Goal: Transaction & Acquisition: Purchase product/service

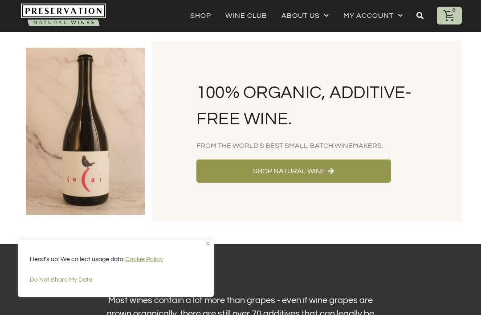
click at [201, 16] on link "Shop" at bounding box center [200, 15] width 21 height 12
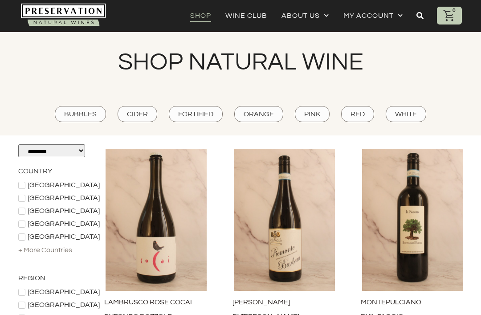
click at [421, 15] on icon at bounding box center [420, 15] width 7 height 7
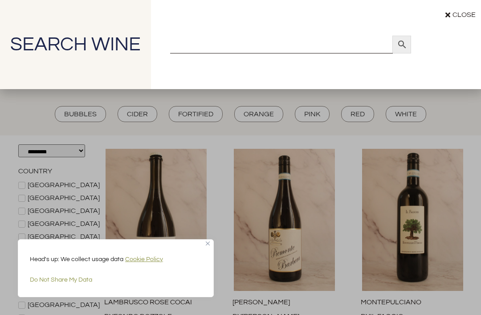
click at [300, 39] on input "Search" at bounding box center [281, 45] width 223 height 18
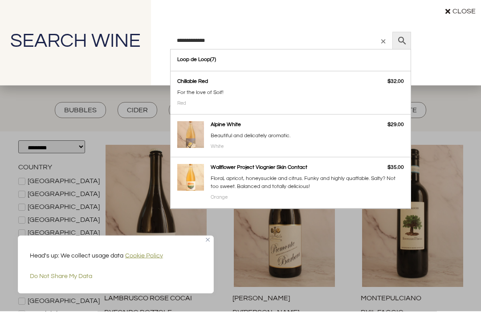
type input "**********"
click at [399, 39] on icon at bounding box center [402, 44] width 19 height 11
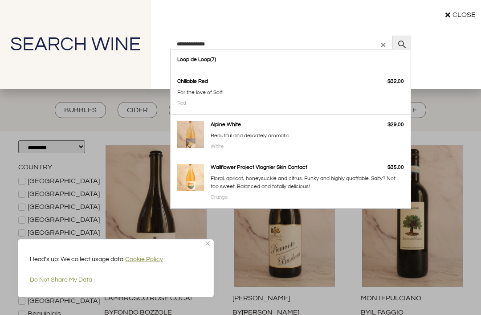
click at [74, 288] on button "Do Not Share My Data" at bounding box center [116, 280] width 172 height 16
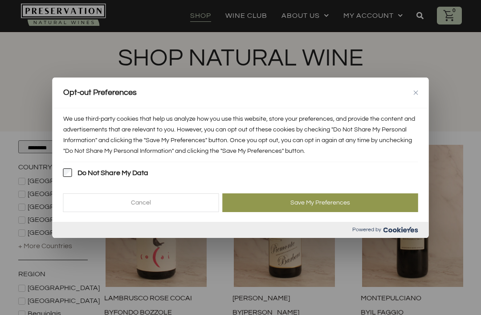
click at [241, 212] on button "Save My Preferences" at bounding box center [321, 202] width 196 height 19
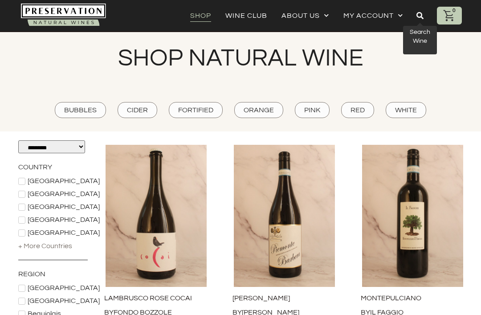
click at [417, 16] on icon at bounding box center [420, 15] width 7 height 7
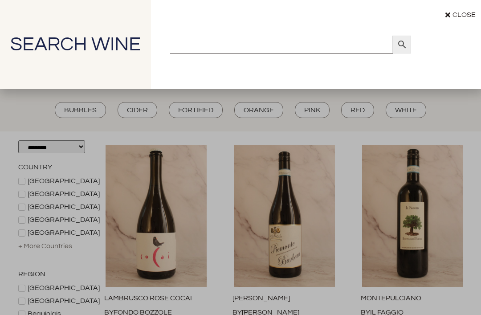
click at [278, 49] on input "Search" at bounding box center [281, 45] width 223 height 18
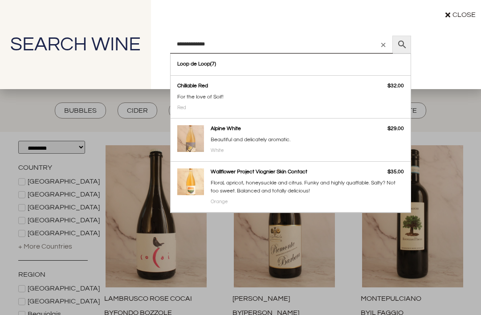
type input "**********"
click at [398, 43] on icon at bounding box center [402, 44] width 19 height 11
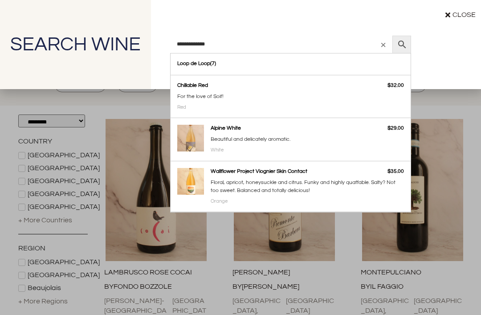
scroll to position [30, 0]
click at [212, 65] on link "Loop de Loop" at bounding box center [291, 63] width 240 height 21
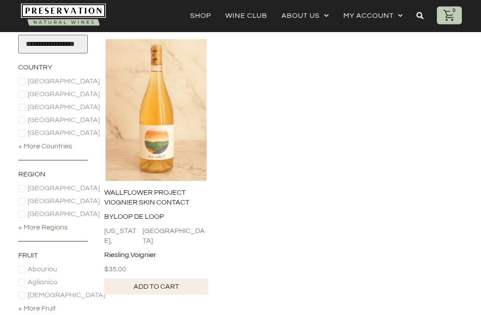
scroll to position [97, 0]
